Goal: Check status

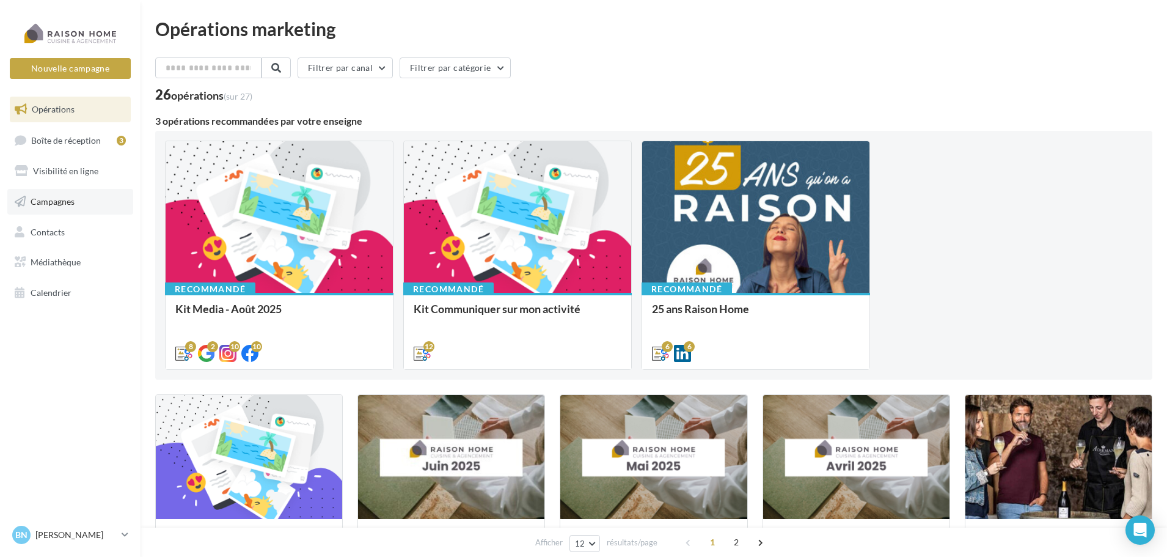
click at [79, 201] on link "Campagnes" at bounding box center [70, 202] width 126 height 26
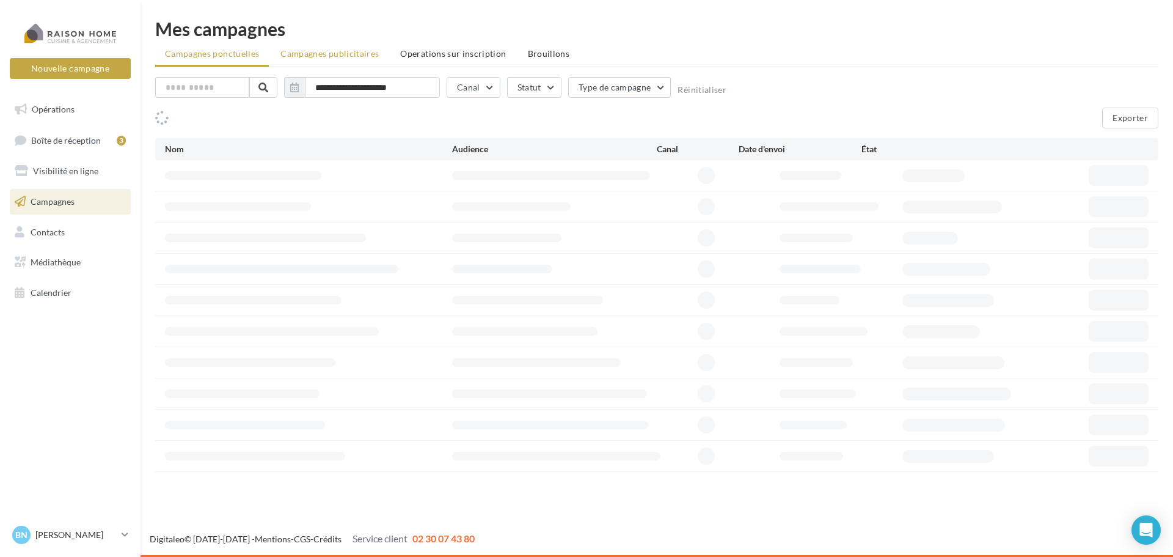
click at [357, 61] on li "Campagnes publicitaires" at bounding box center [330, 54] width 118 height 22
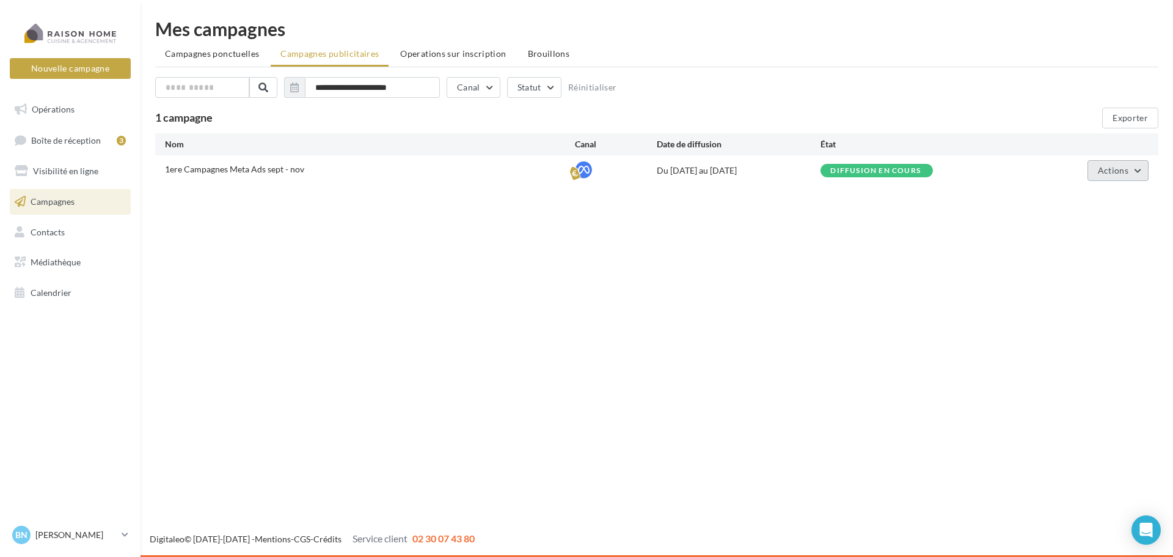
click at [1107, 174] on span "Actions" at bounding box center [1113, 170] width 31 height 10
click at [1067, 239] on button "Voir les résultats" at bounding box center [1088, 231] width 122 height 32
